Goal: Task Accomplishment & Management: Complete application form

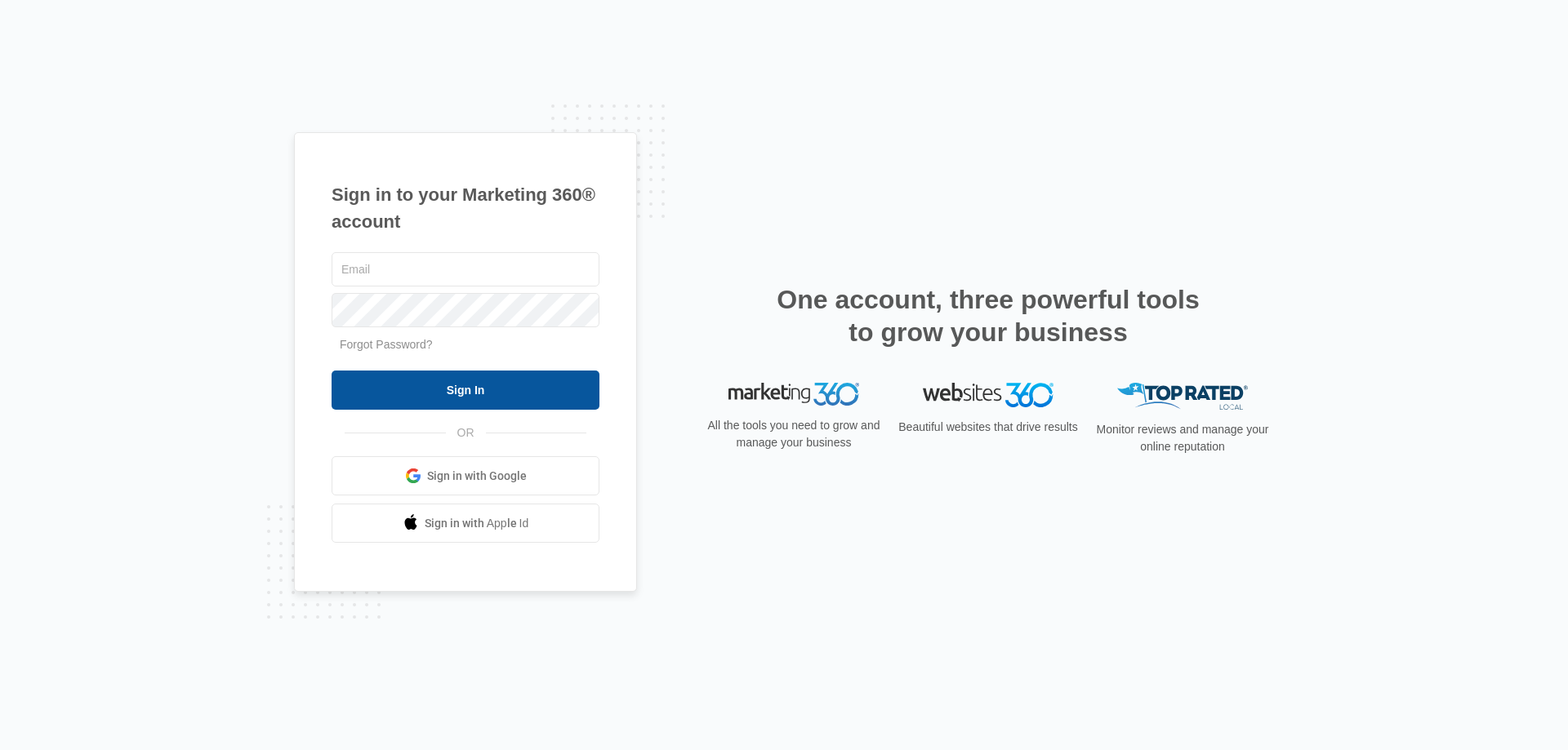
type input "[EMAIL_ADDRESS][DOMAIN_NAME]"
click at [486, 376] on input "Sign In" at bounding box center [465, 390] width 268 height 39
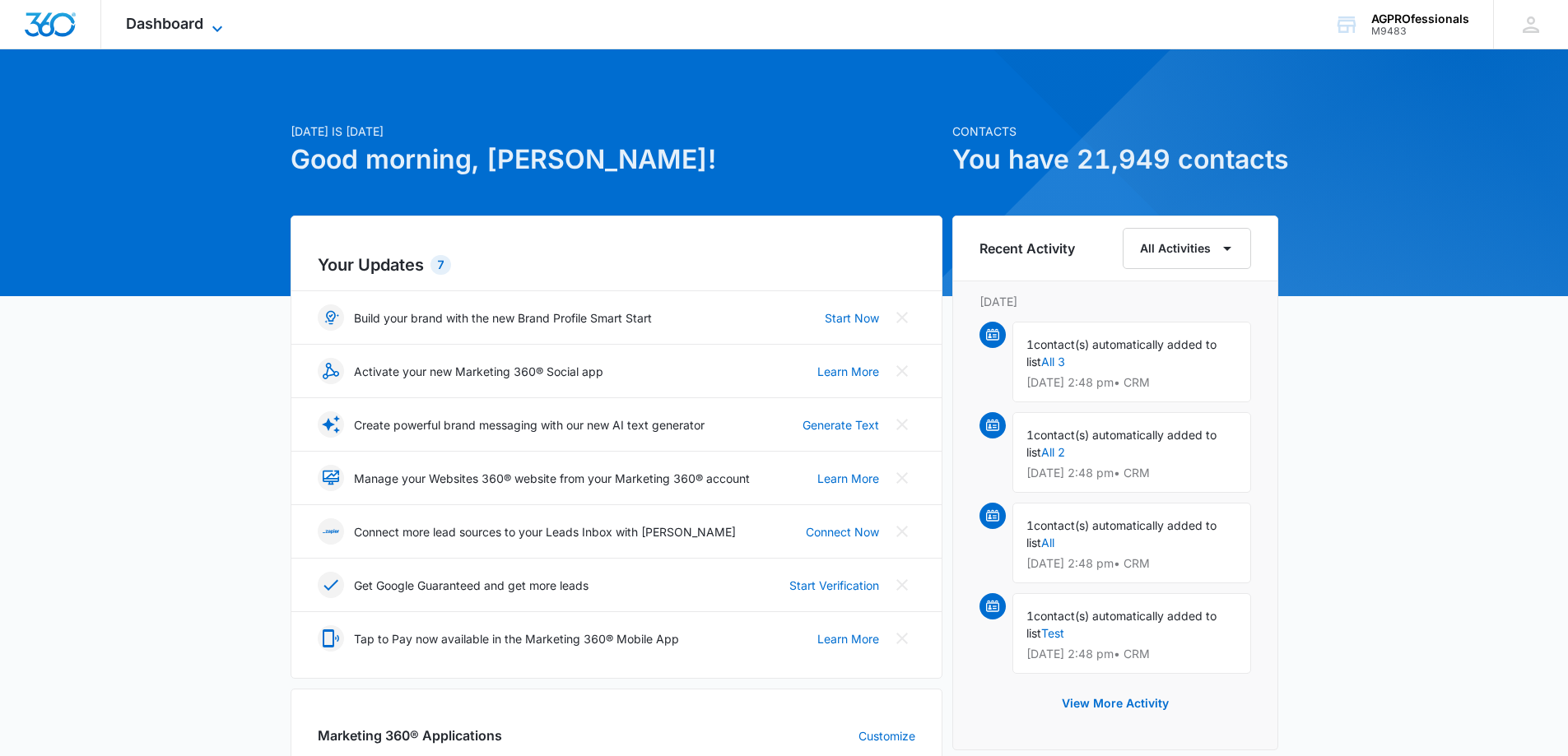
click at [148, 23] on span "Dashboard" at bounding box center [165, 23] width 77 height 17
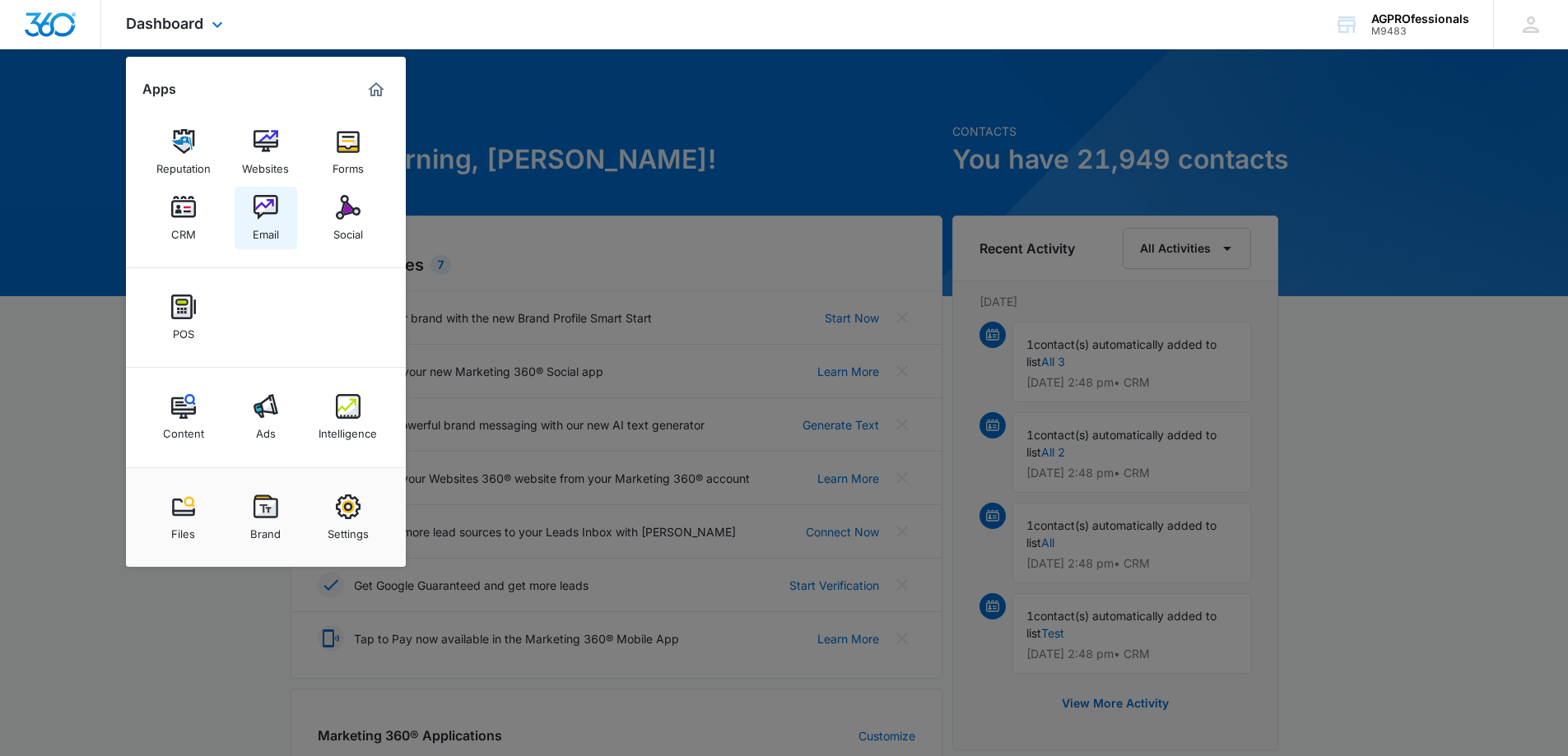
click at [264, 209] on img at bounding box center [265, 207] width 25 height 25
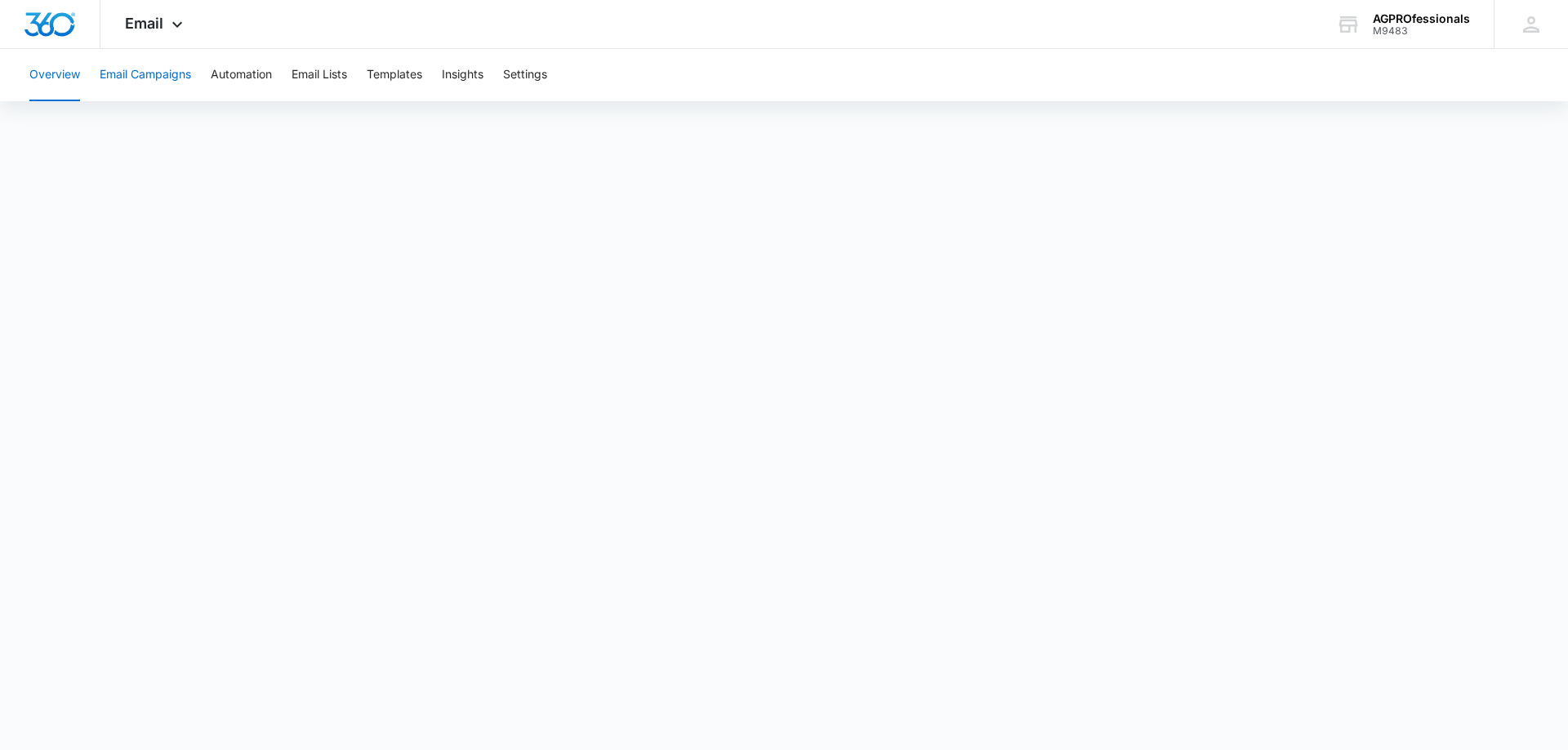
click at [148, 74] on button "Email Campaigns" at bounding box center [145, 75] width 91 height 52
click at [305, 75] on button "Email Lists" at bounding box center [319, 75] width 56 height 52
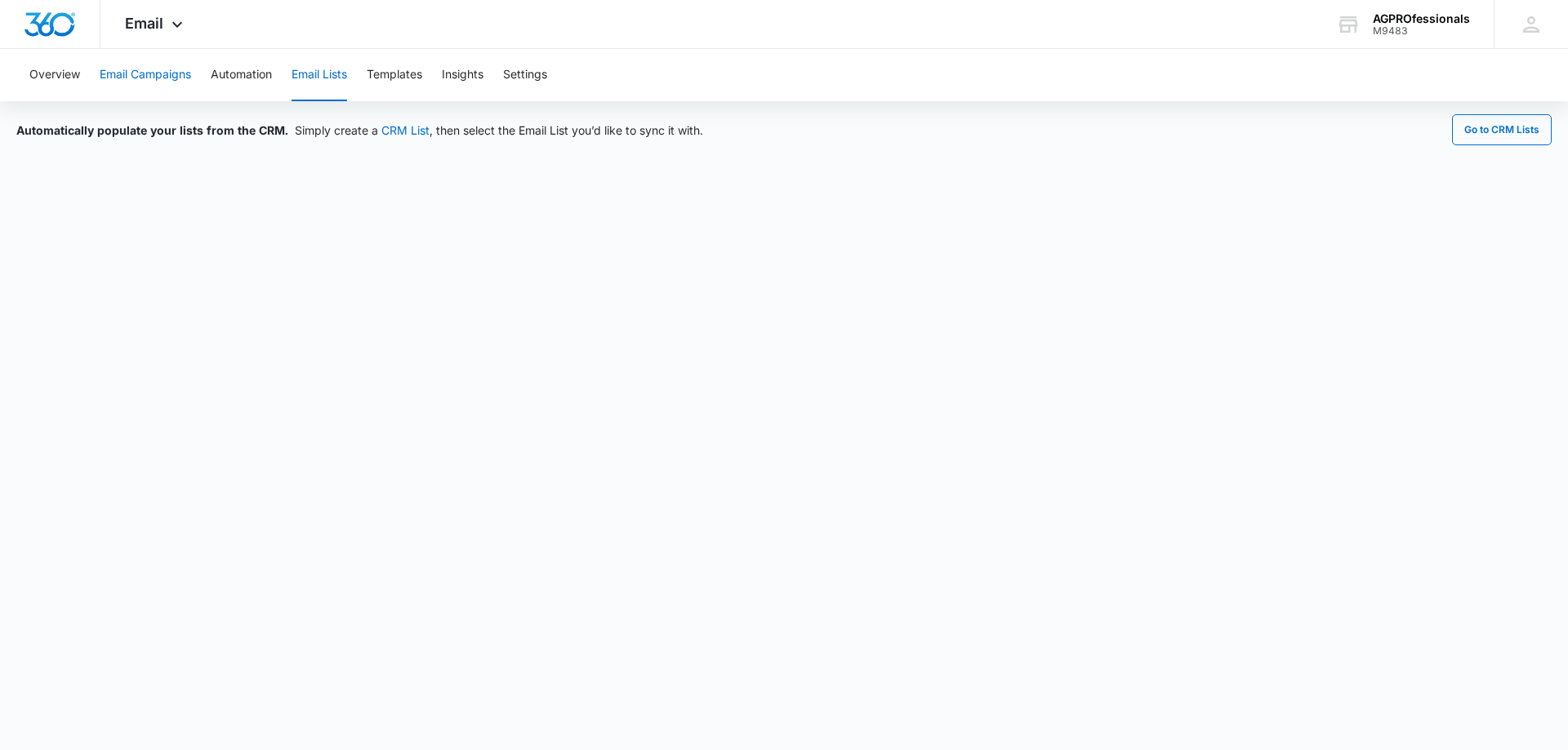
click at [122, 73] on button "Email Campaigns" at bounding box center [145, 75] width 91 height 52
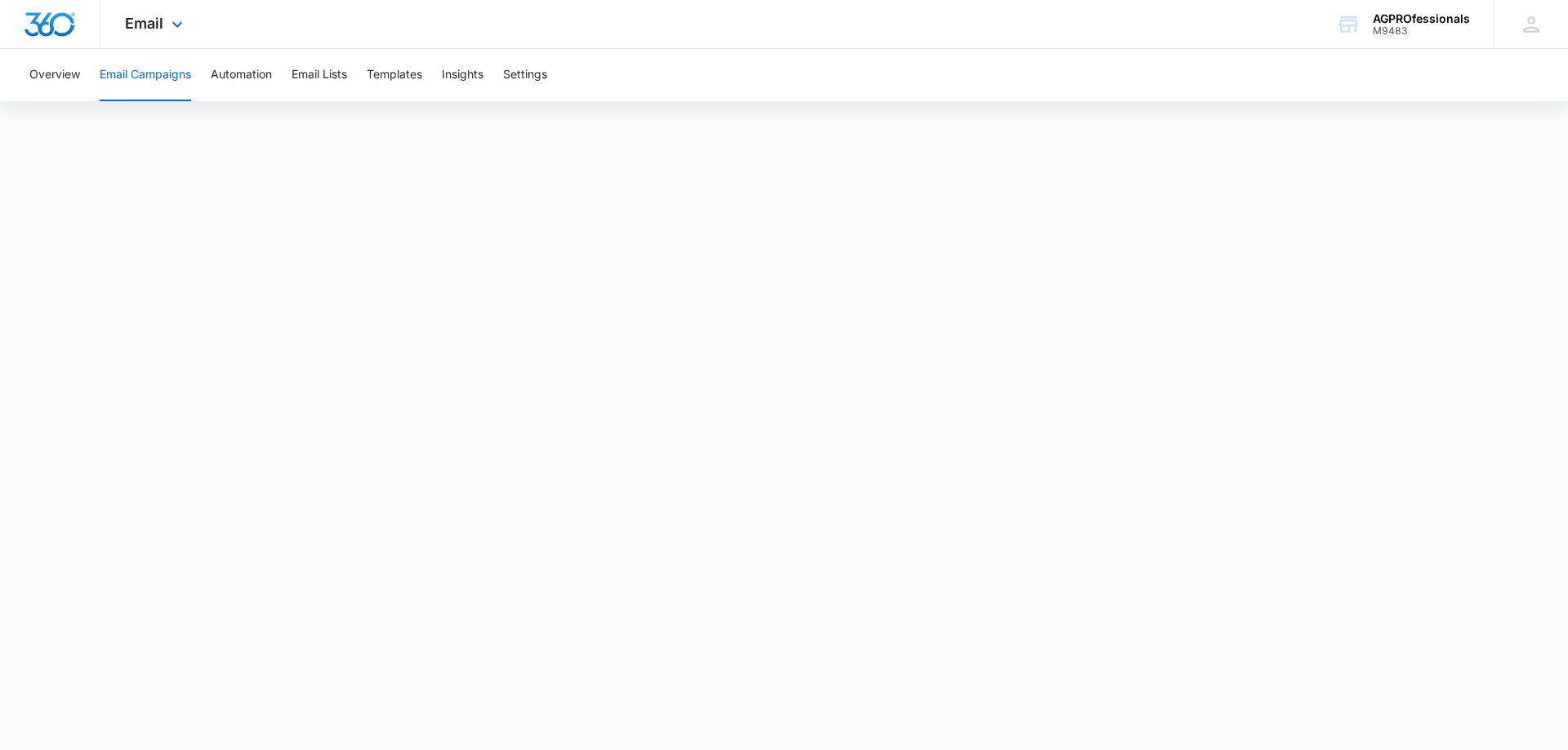
drag, startPoint x: 132, startPoint y: 29, endPoint x: 165, endPoint y: 48, distance: 38.1
click at [132, 29] on span "Email" at bounding box center [144, 23] width 38 height 17
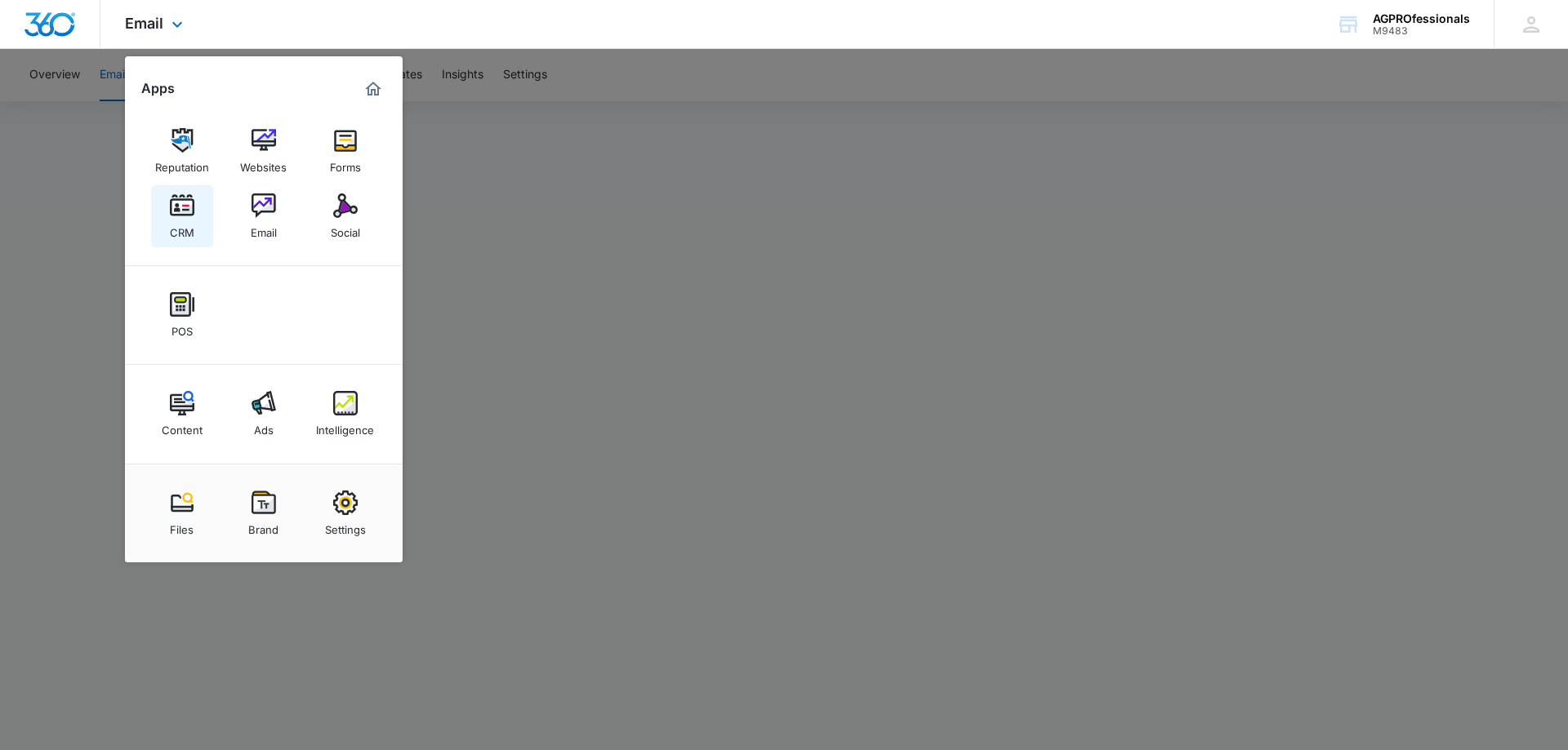
click at [185, 204] on img at bounding box center [182, 206] width 25 height 25
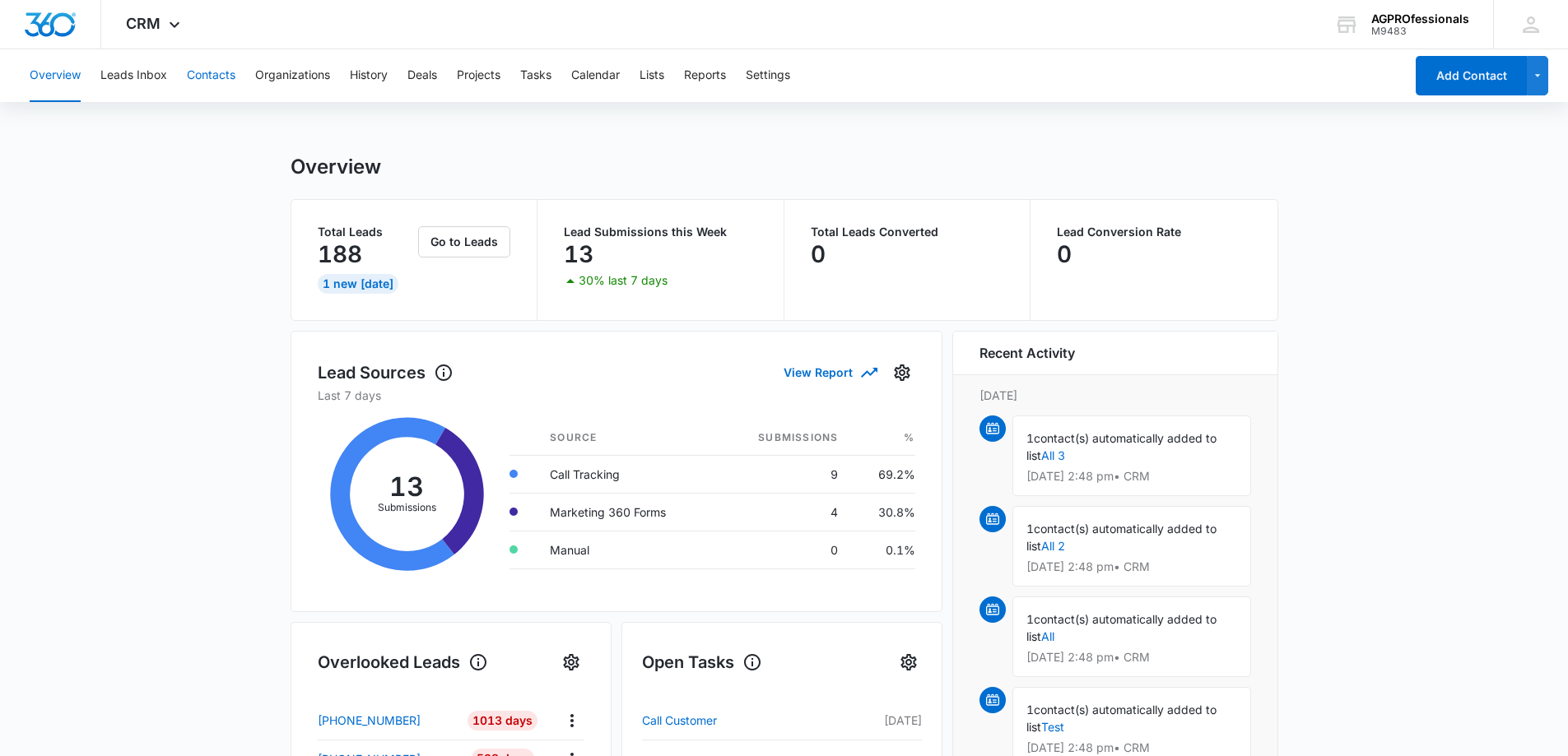
click at [202, 77] on button "Contacts" at bounding box center [211, 76] width 49 height 52
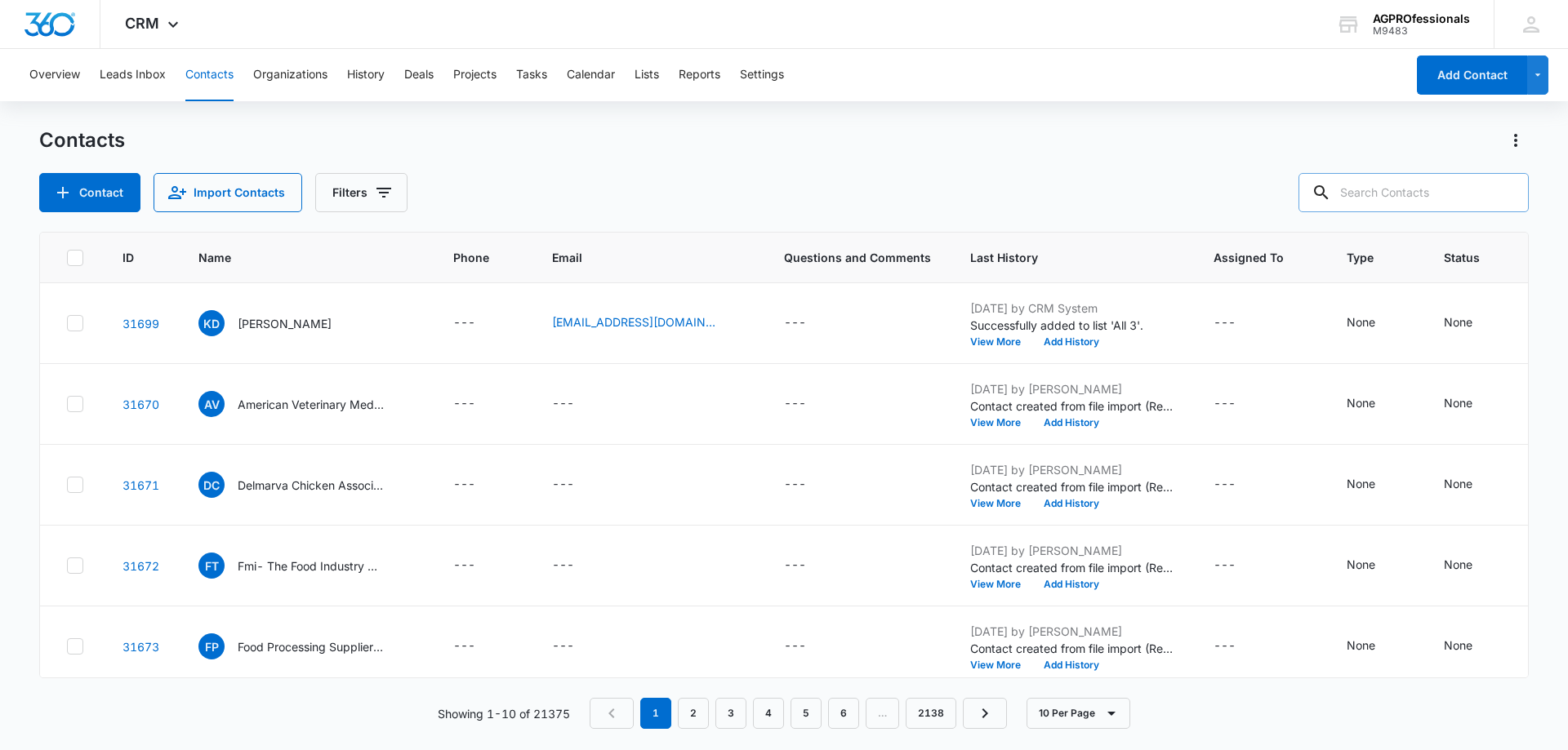
click at [1396, 195] on input "text" at bounding box center [1414, 193] width 230 height 39
click at [1493, 79] on button "Add Contact" at bounding box center [1472, 75] width 111 height 39
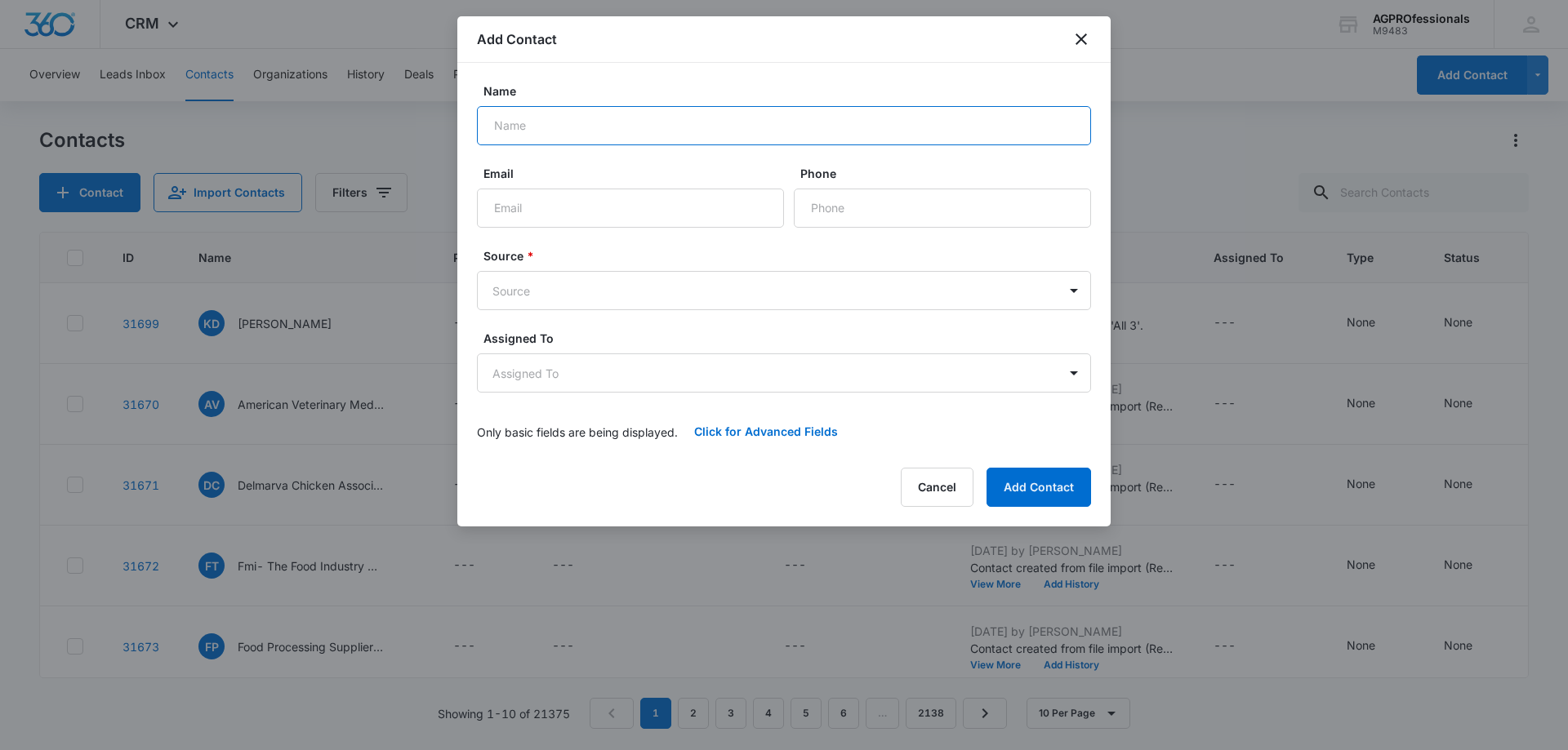
click at [599, 123] on input "Name" at bounding box center [784, 125] width 614 height 39
type input "[PERSON_NAME] - Dairy MAX"
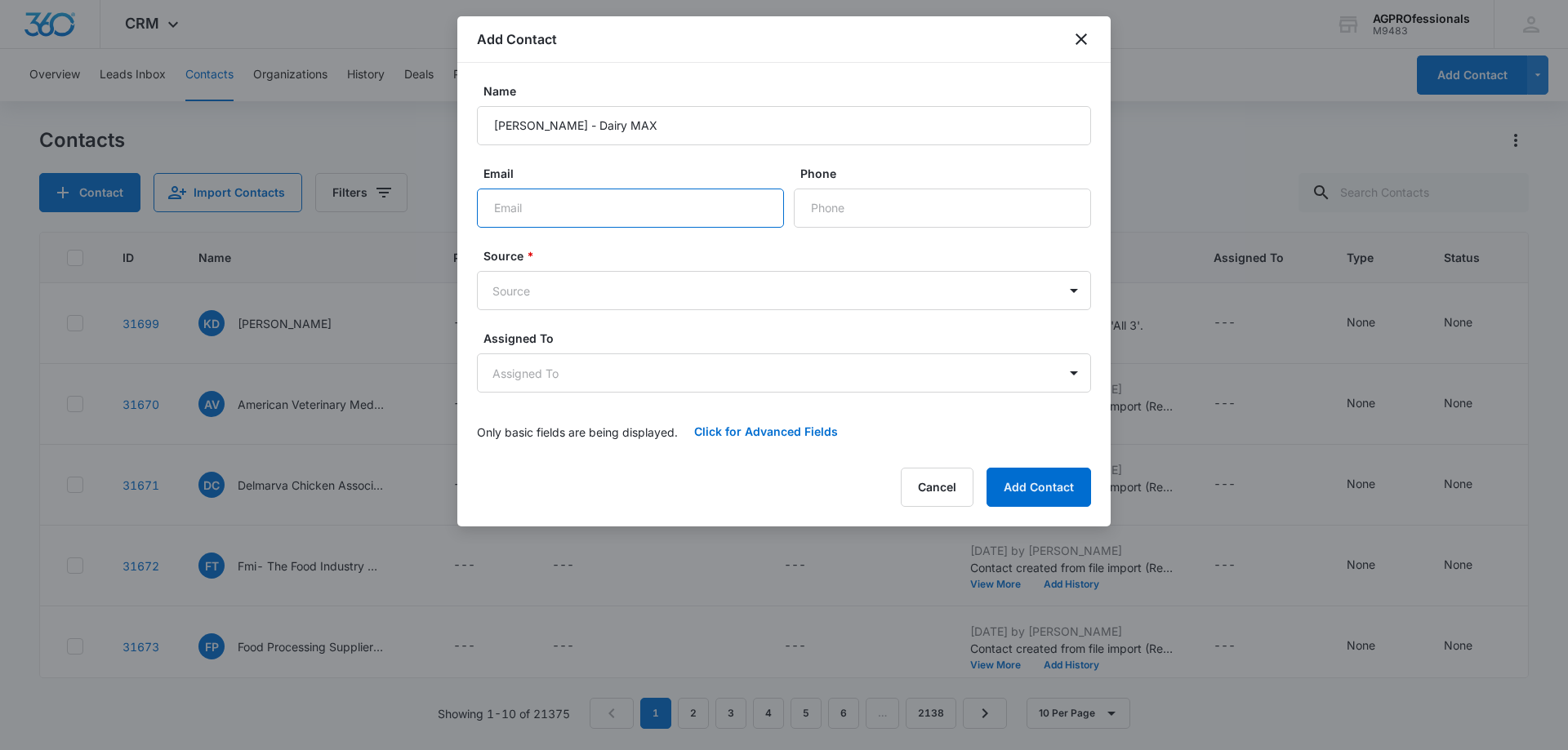
click at [543, 213] on input "Email" at bounding box center [630, 207] width 307 height 39
type input "[PERSON_NAME][EMAIL_ADDRESS][DOMAIN_NAME]"
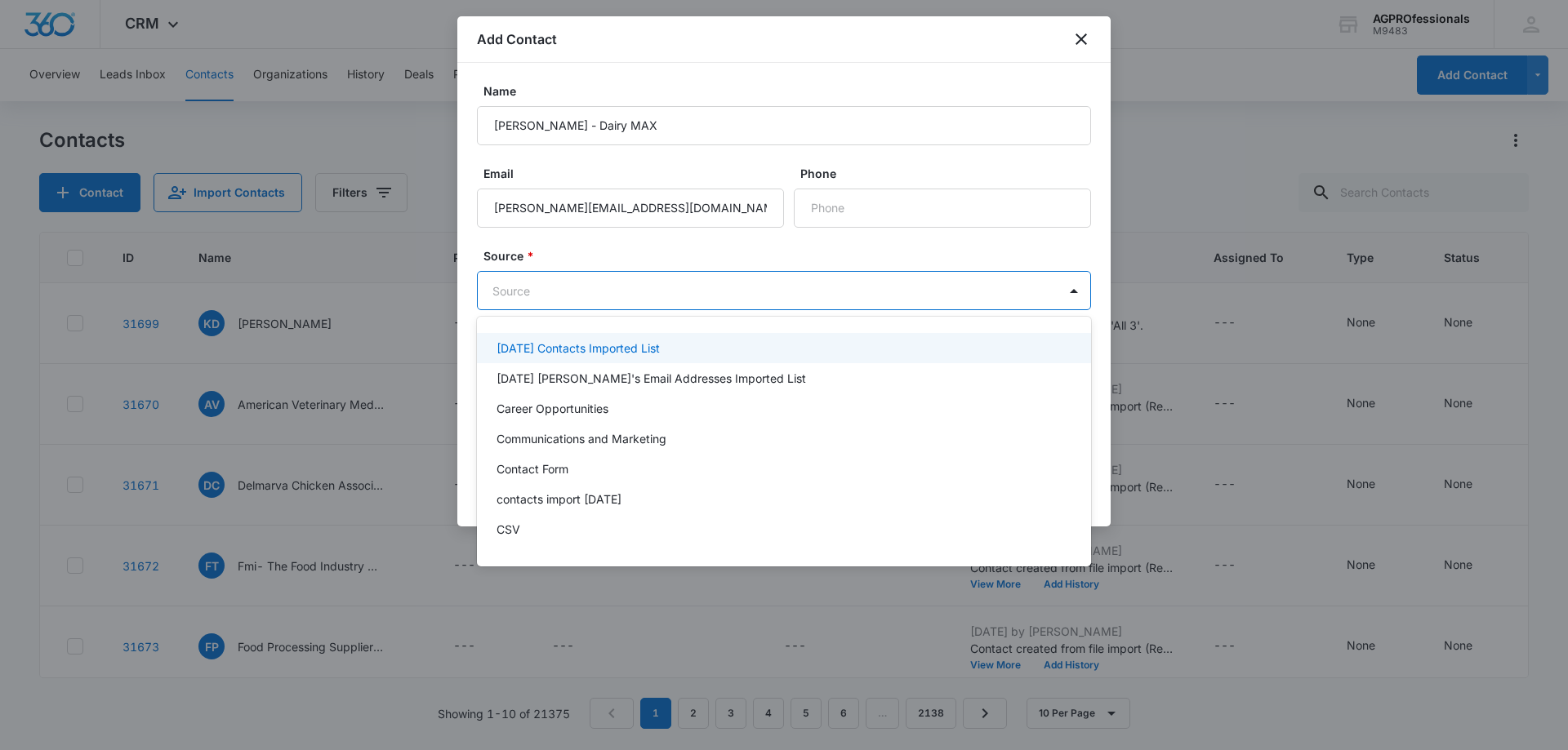
click at [689, 273] on body "CRM Apps Reputation Websites Forms CRM Email Social POS Content Ads Intelligenc…" at bounding box center [784, 375] width 1568 height 750
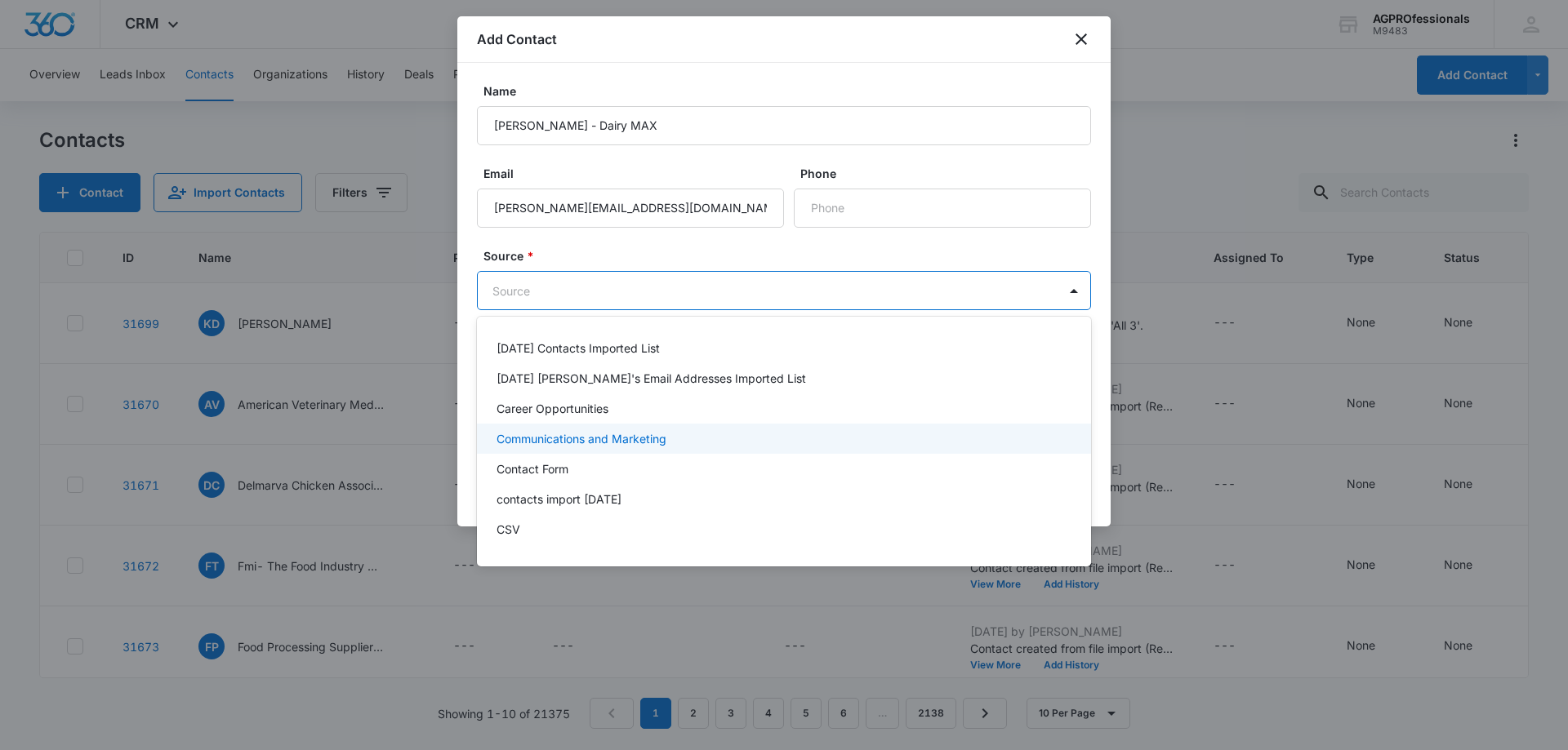
drag, startPoint x: 620, startPoint y: 438, endPoint x: 767, endPoint y: 194, distance: 284.9
click at [620, 438] on p "Communications and Marketing" at bounding box center [581, 438] width 170 height 17
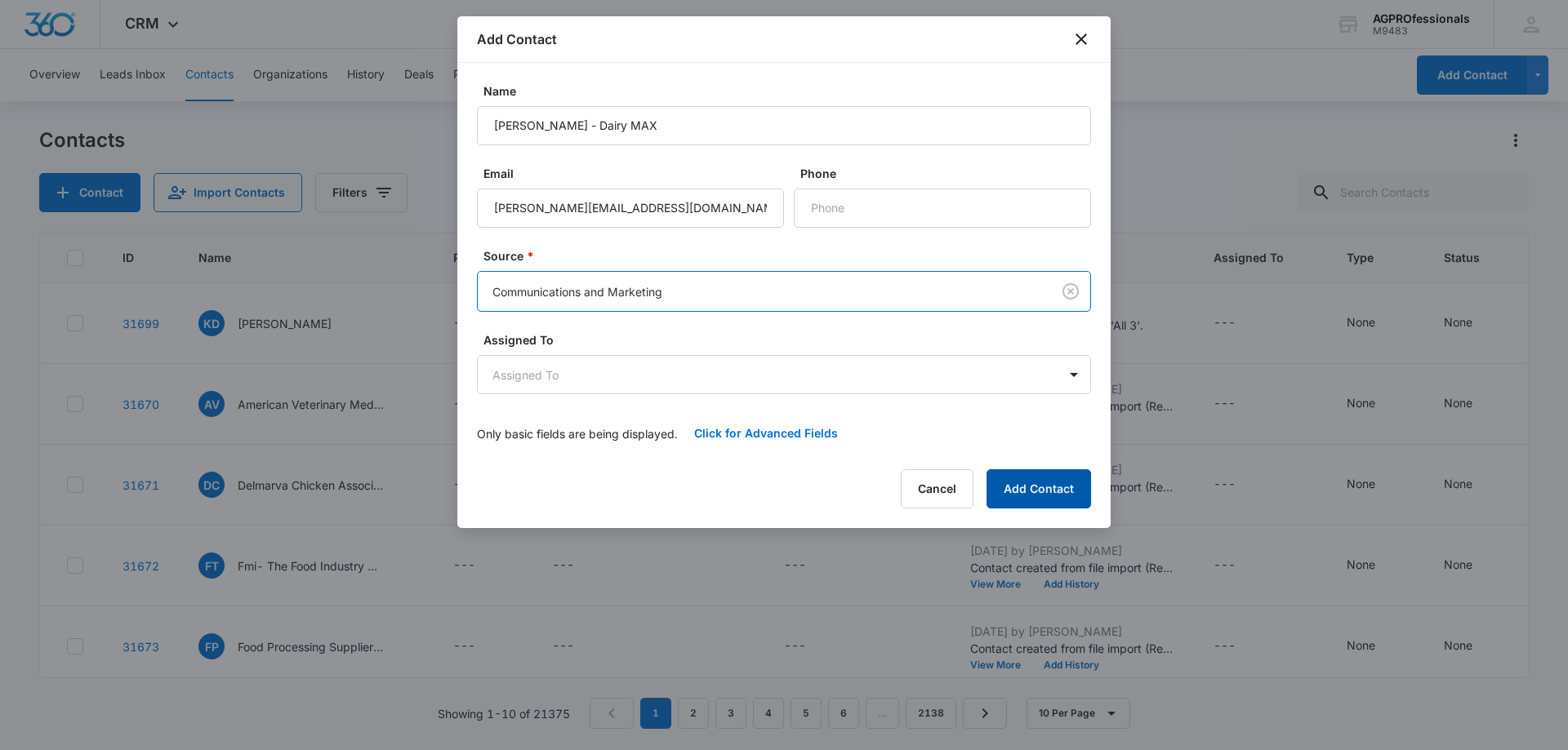
drag, startPoint x: 1020, startPoint y: 485, endPoint x: 1018, endPoint y: 473, distance: 12.2
click at [1020, 485] on button "Add Contact" at bounding box center [1039, 489] width 104 height 39
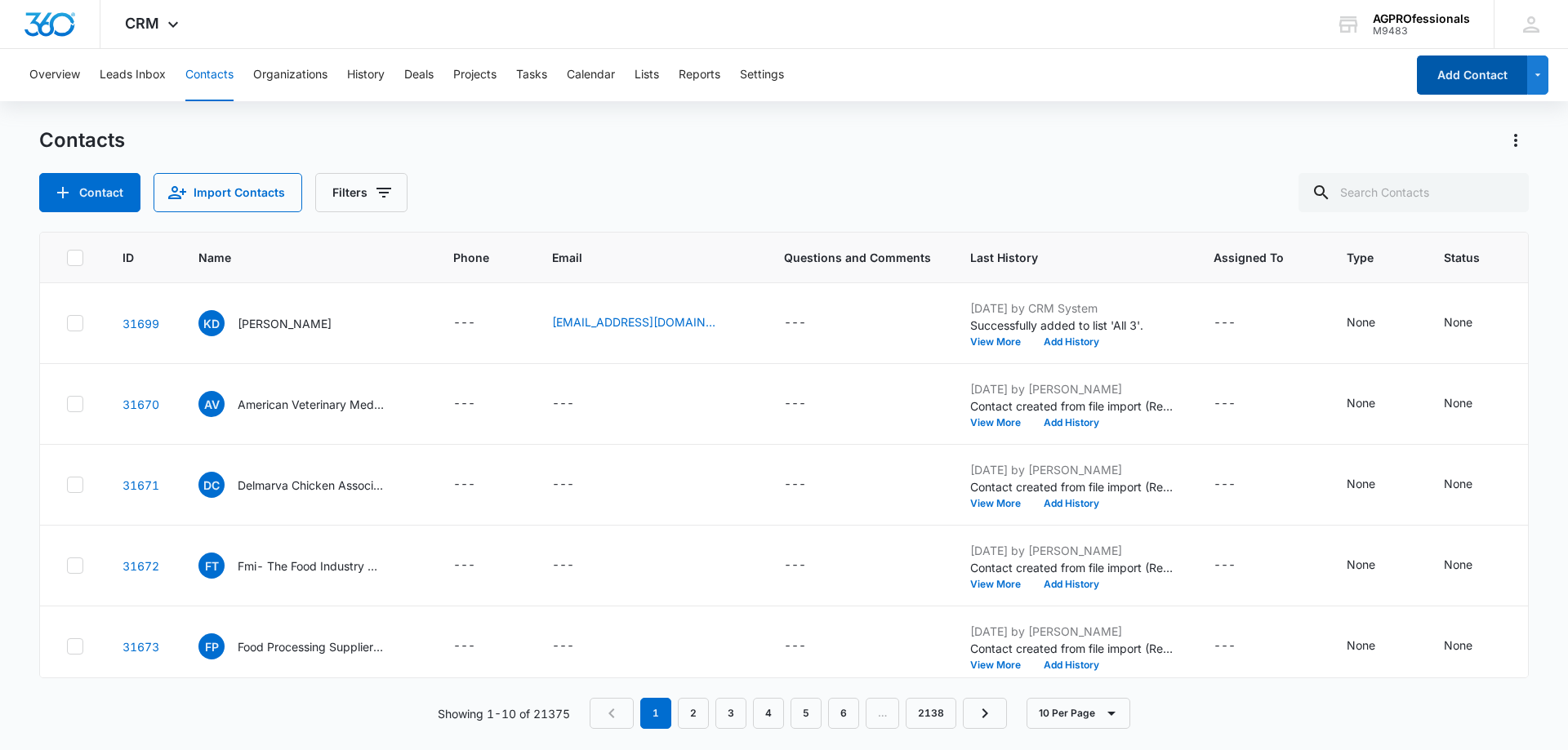
click at [1467, 71] on button "Add Contact" at bounding box center [1472, 75] width 111 height 39
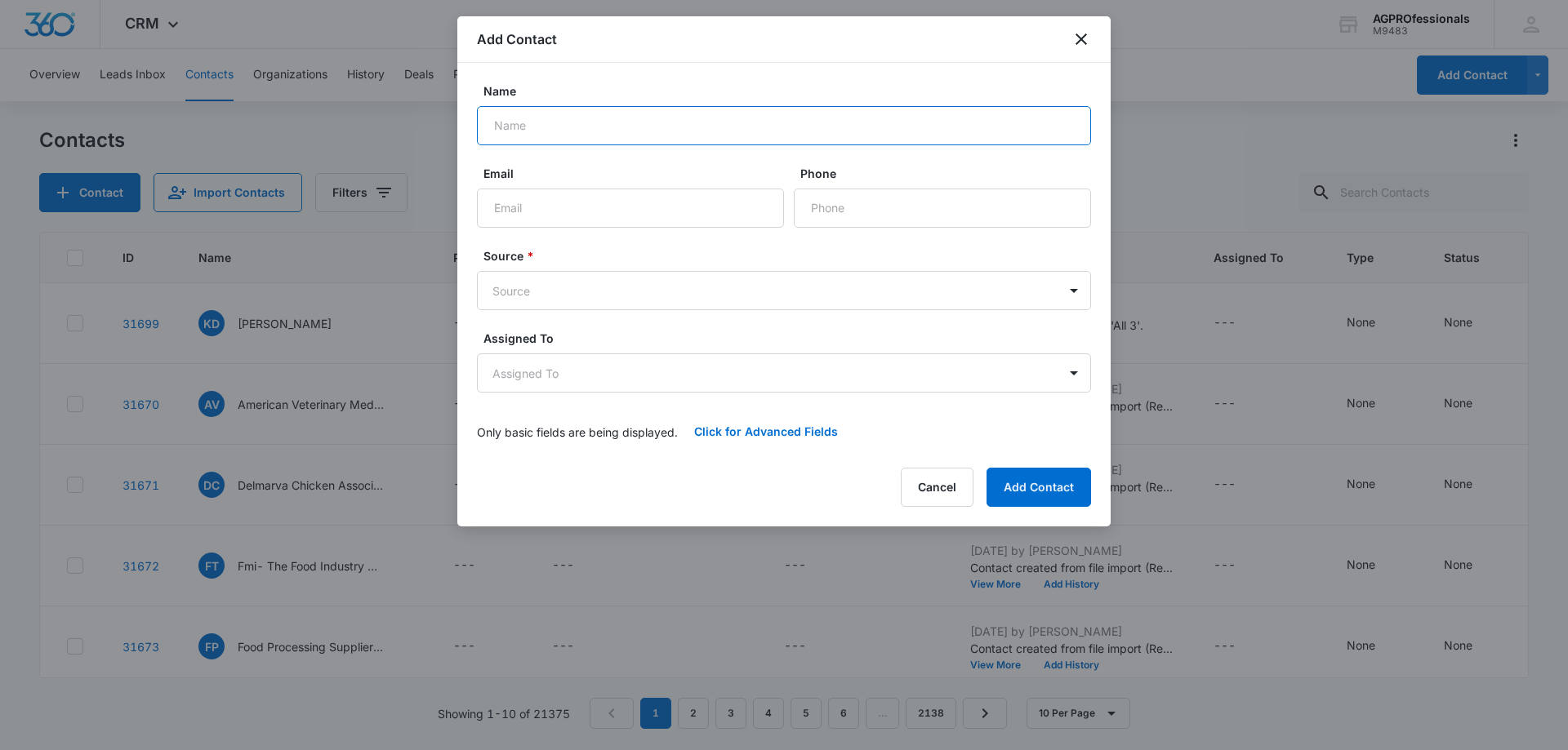
click at [586, 131] on input "Name" at bounding box center [784, 125] width 614 height 39
type input "CEbrina"
click at [1080, 37] on icon "close" at bounding box center [1081, 39] width 12 height 12
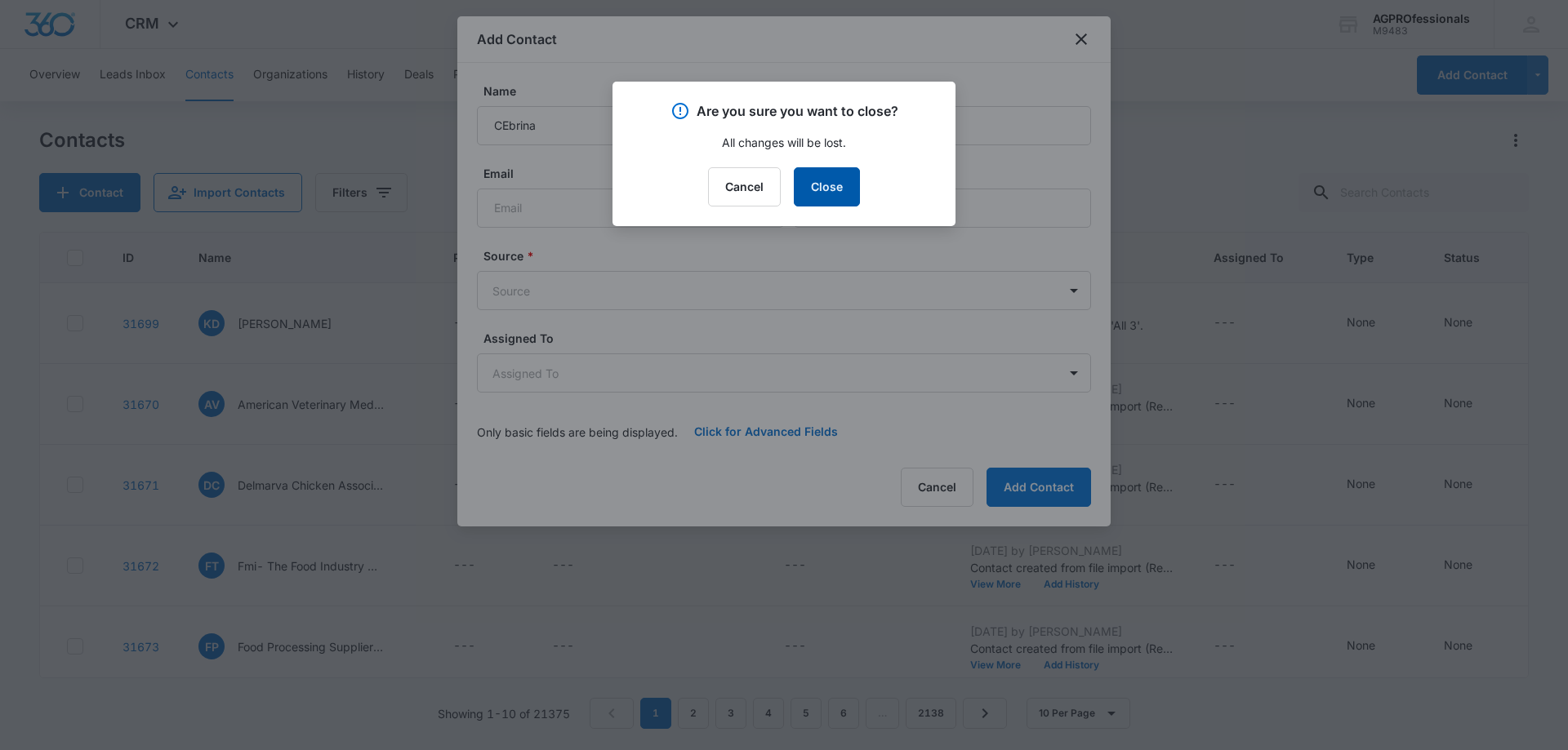
click at [813, 190] on button "Close" at bounding box center [827, 186] width 66 height 39
